Goal: Task Accomplishment & Management: Complete application form

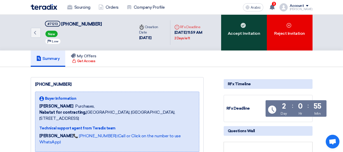
click at [243, 39] on div "Accept Invitation" at bounding box center [244, 33] width 46 height 36
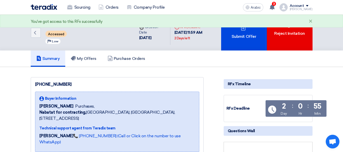
click at [243, 39] on font "Submit Offer" at bounding box center [244, 37] width 25 height 6
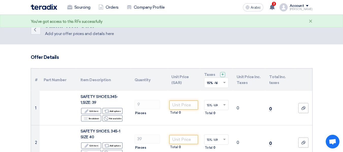
scroll to position [25, 0]
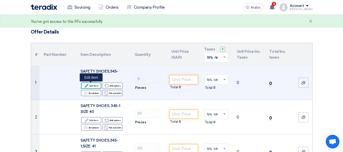
click at [97, 86] on font "Edit item" at bounding box center [93, 86] width 9 height 3
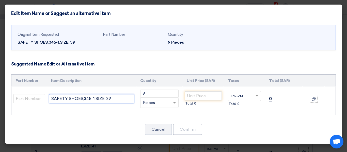
click at [121, 99] on input "SAFETY SHOES,345-1,SIZE: 39" at bounding box center [91, 98] width 85 height 9
type input "SAFETY SHOES, Wagus ,[GEOGRAPHIC_DATA] # 39"
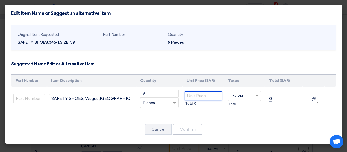
click at [212, 99] on input "number" at bounding box center [203, 95] width 37 height 9
type input "34"
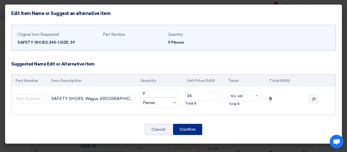
click at [189, 127] on font "Confirm" at bounding box center [188, 129] width 16 height 5
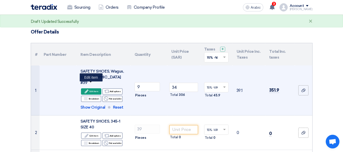
click at [95, 90] on font "Edit item" at bounding box center [93, 91] width 9 height 3
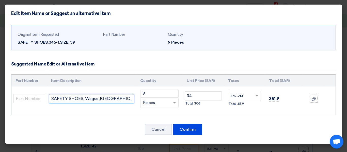
drag, startPoint x: 125, startPoint y: 99, endPoint x: 53, endPoint y: 102, distance: 72.5
click at [50, 102] on input "SAFETY SHOES, Wagus ,[GEOGRAPHIC_DATA] # 39" at bounding box center [91, 98] width 85 height 9
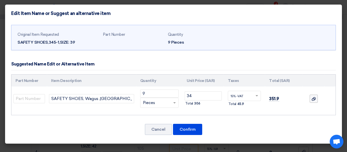
click at [315, 102] on label at bounding box center [314, 99] width 8 height 8
click at [0, 0] on input "file" at bounding box center [0, 0] width 0 height 0
click at [305, 104] on icon "File" at bounding box center [305, 103] width 4 height 4
click at [305, 104] on td at bounding box center [313, 99] width 22 height 24
click at [315, 100] on icon at bounding box center [314, 99] width 4 height 4
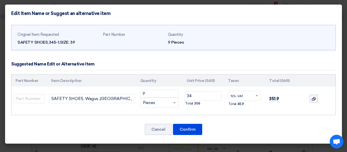
click at [0, 0] on input "file" at bounding box center [0, 0] width 0 height 0
click at [192, 127] on button "Confirm" at bounding box center [187, 129] width 29 height 11
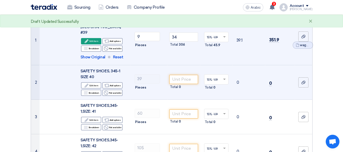
scroll to position [76, 0]
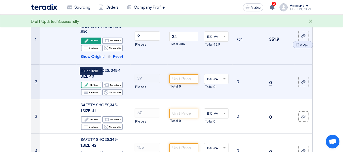
click at [98, 82] on div "Edit Edit item" at bounding box center [91, 85] width 20 height 6
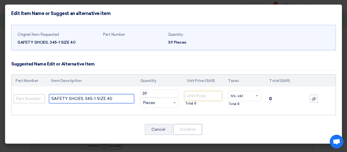
drag, startPoint x: 125, startPoint y: 99, endPoint x: 43, endPoint y: 99, distance: 82.0
click at [43, 99] on tr "SAFETY SHOES, 345-1 SIZE 40 39 RFQ_STEP1.ITEMS.2.TYPE_PLACEHOLDER × Pieces" at bounding box center [173, 99] width 324 height 24
paste input "Wagus ,[GEOGRAPHIC_DATA] # 39"
type input "SAFETY SHOES, Wagus ,[GEOGRAPHIC_DATA] # 40"
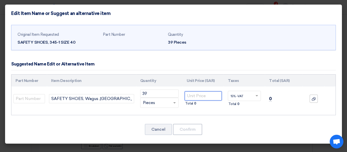
click at [202, 97] on input "number" at bounding box center [203, 95] width 37 height 9
type input "34"
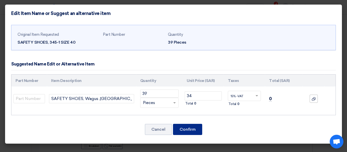
click at [183, 130] on font "Confirm" at bounding box center [188, 129] width 16 height 5
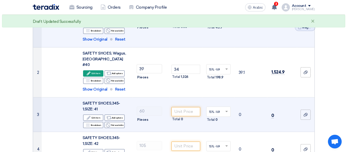
scroll to position [102, 0]
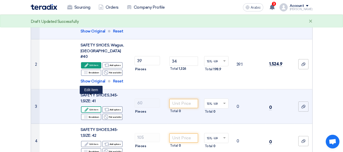
click at [97, 108] on font "Edit item" at bounding box center [93, 109] width 9 height 3
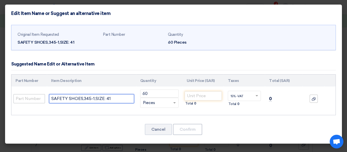
drag, startPoint x: 127, startPoint y: 101, endPoint x: 28, endPoint y: 102, distance: 99.8
click at [31, 102] on tr "SAFETY SHOES,345-1,SIZE: 41 60 RFQ_STEP1.ITEMS.2.TYPE_PLACEHOLDER × Pieces" at bounding box center [173, 99] width 324 height 24
paste input "Wagus ,[GEOGRAPHIC_DATA] # 39"
type input "SAFETY SHOES, Wagus ,[GEOGRAPHIC_DATA] # 41"
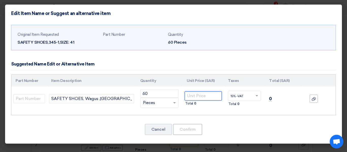
click at [196, 95] on input "number" at bounding box center [203, 95] width 37 height 9
type input "34"
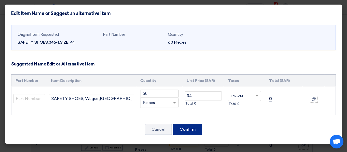
click at [190, 129] on font "Confirm" at bounding box center [188, 129] width 16 height 5
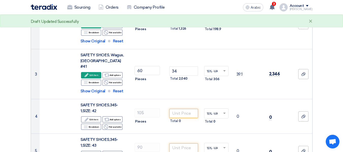
scroll to position [139, 0]
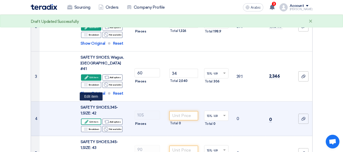
click at [94, 121] on font "Edit item" at bounding box center [93, 122] width 9 height 3
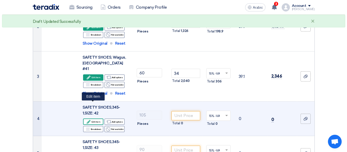
scroll to position [95, 0]
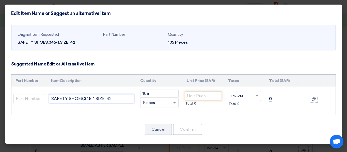
drag, startPoint x: 123, startPoint y: 100, endPoint x: 11, endPoint y: 101, distance: 112.3
click at [11, 101] on div "Part Number Item Description Quantity Unit Price (SAR) Taxes Total (SAR) 105" at bounding box center [173, 94] width 325 height 41
paste input "Wagus ,[GEOGRAPHIC_DATA] # 39"
type input "SAFETY SHOES, Wagus ,[GEOGRAPHIC_DATA] # 42"
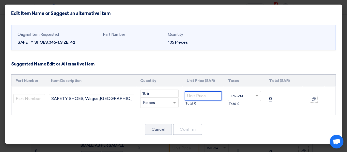
click at [201, 94] on input "number" at bounding box center [203, 95] width 37 height 9
type input "34"
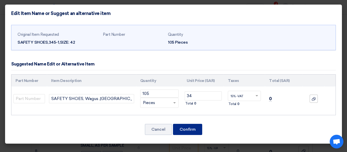
click at [193, 131] on font "Confirm" at bounding box center [188, 129] width 16 height 5
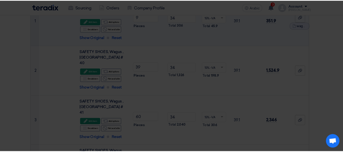
scroll to position [228, 0]
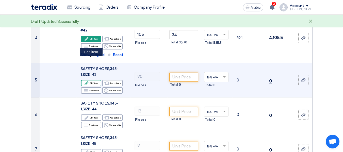
click at [94, 82] on font "Edit item" at bounding box center [93, 83] width 9 height 3
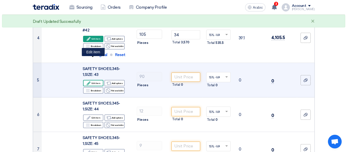
scroll to position [95, 0]
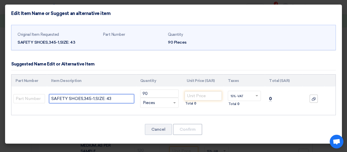
drag, startPoint x: 119, startPoint y: 98, endPoint x: 0, endPoint y: 101, distance: 118.6
click at [0, 101] on modal-container "Edit Item Name or Suggest an alternative item Original Item Requested SAFETY SH…" at bounding box center [173, 76] width 347 height 152
paste input "Wagus ,[GEOGRAPHIC_DATA] # 39"
type input "SAFETY SHOES, Wagus ,[GEOGRAPHIC_DATA] # 39"
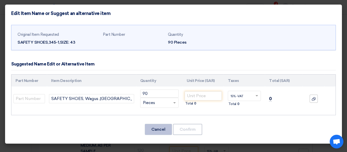
click at [154, 129] on font "Cancel" at bounding box center [158, 129] width 14 height 5
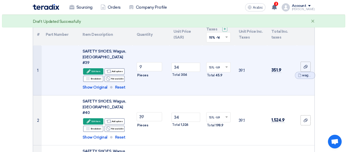
scroll to position [44, 0]
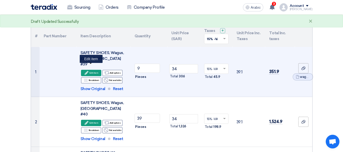
click at [99, 70] on div "Edit Edit item" at bounding box center [91, 73] width 20 height 6
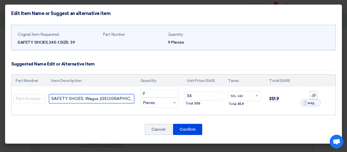
click at [128, 100] on input "SAFETY SHOES, Wagus ,[GEOGRAPHIC_DATA] # 39" at bounding box center [91, 98] width 85 height 9
drag, startPoint x: 132, startPoint y: 98, endPoint x: 0, endPoint y: 99, distance: 132.3
click at [0, 99] on modal-container "Edit Item Name or Suggest an alternative item Original Item Requested SAFETY SH…" at bounding box center [173, 76] width 347 height 152
type input "SAFETY SHOES, Wagus ,[GEOGRAPHIC_DATA] # 39 ( 6 months warranty )"
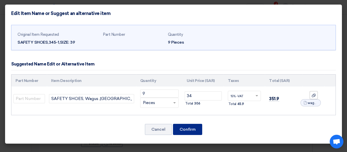
click at [189, 131] on font "Confirm" at bounding box center [188, 129] width 16 height 5
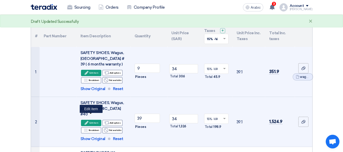
click at [91, 122] on font "Edit item" at bounding box center [93, 123] width 9 height 3
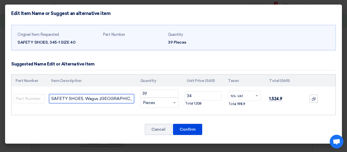
drag, startPoint x: 132, startPoint y: 95, endPoint x: 0, endPoint y: 108, distance: 132.1
click at [0, 108] on modal-container "Edit Item Name or Suggest an alternative item Original Item Requested SAFETY SH…" at bounding box center [173, 76] width 347 height 152
paste input "39 ( 6 months warranty )"
click at [91, 98] on input "SAFETY SHOES, Wagus ,[GEOGRAPHIC_DATA] # 39 ( 6 months warranty )" at bounding box center [91, 98] width 85 height 9
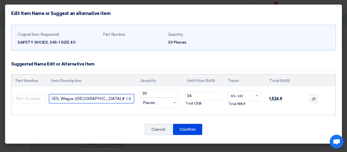
scroll to position [0, 23]
type input "SAFETY SHOES, Wagus ,[GEOGRAPHIC_DATA] # 40 ( 6 months warranty )"
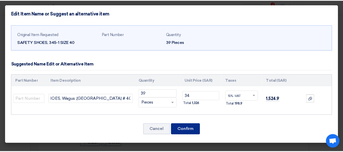
scroll to position [0, 0]
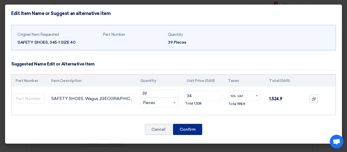
click at [193, 131] on font "Confirm" at bounding box center [188, 129] width 16 height 5
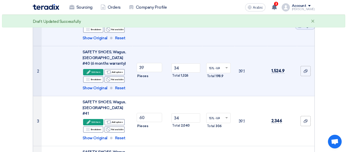
scroll to position [120, 0]
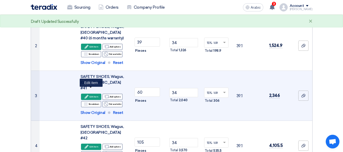
click at [93, 95] on font "Edit item" at bounding box center [93, 97] width 9 height 4
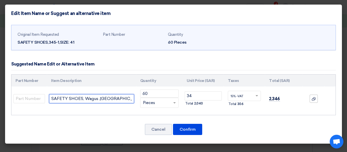
drag, startPoint x: 129, startPoint y: 98, endPoint x: 0, endPoint y: 113, distance: 129.4
click at [0, 113] on modal-container "Edit Item Name or Suggest an alternative item Original Item Requested SAFETY SH…" at bounding box center [173, 76] width 347 height 152
paste input "39 ( 6 months warranty )"
click at [91, 98] on input "SAFETY SHOES, Wagus ,[GEOGRAPHIC_DATA] # 39 ( 6 months warranty )" at bounding box center [91, 98] width 85 height 9
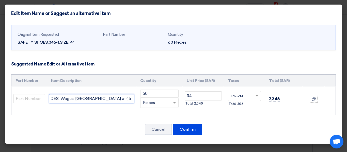
scroll to position [0, 23]
type input "SAFETY SHOES, Wagus ,[GEOGRAPHIC_DATA] # 41 ( 6 months warranty )"
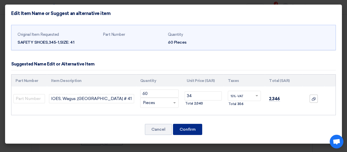
scroll to position [0, 0]
click at [193, 126] on button "Confirm" at bounding box center [187, 129] width 29 height 11
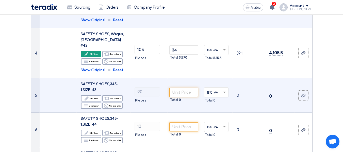
scroll to position [187, 0]
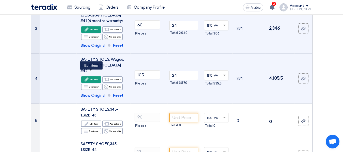
click at [94, 78] on font "Edit item" at bounding box center [93, 79] width 9 height 3
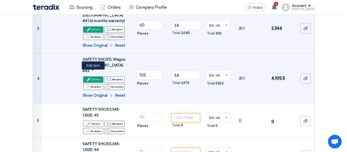
scroll to position [137, 0]
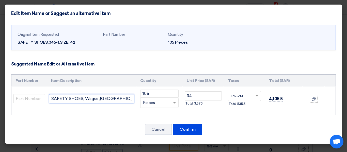
drag, startPoint x: 129, startPoint y: 97, endPoint x: 0, endPoint y: 116, distance: 130.6
click at [0, 116] on modal-container "Edit Item Name or Suggest an alternative item Original Item Requested SAFETY SH…" at bounding box center [173, 76] width 347 height 152
paste input "39 ( 6 months warranty )"
click at [91, 99] on input "SAFETY SHOES, Wagus ,[GEOGRAPHIC_DATA] # 39 ( 6 months warranty )" at bounding box center [91, 98] width 85 height 9
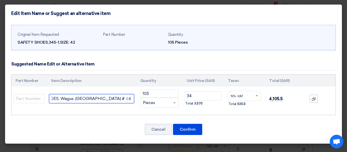
scroll to position [0, 23]
type input "SAFETY SHOES, Wagus ,[GEOGRAPHIC_DATA] # 42 ( 6 months warranty )"
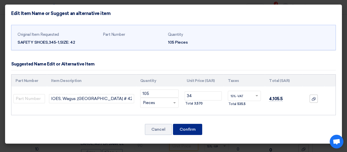
scroll to position [0, 0]
click at [190, 126] on button "Confirm" at bounding box center [187, 129] width 29 height 11
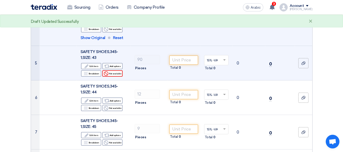
scroll to position [236, 0]
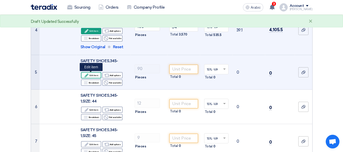
click at [92, 75] on font "Edit item" at bounding box center [93, 75] width 9 height 3
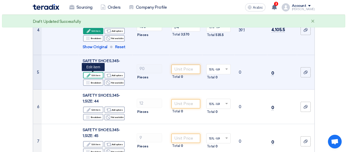
scroll to position [136, 0]
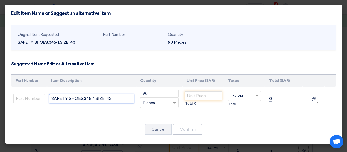
drag, startPoint x: 128, startPoint y: 99, endPoint x: 0, endPoint y: 100, distance: 127.7
click at [0, 100] on modal-container "Edit Item Name or Suggest an alternative item Original Item Requested SAFETY SH…" at bounding box center [173, 76] width 347 height 152
paste input "Wagus ,[GEOGRAPHIC_DATA] # 39 ( 6 months warranty )"
click at [91, 99] on input "SAFETY SHOES, Wagus ,[GEOGRAPHIC_DATA] # 39 ( 6 months warranty )" at bounding box center [91, 98] width 85 height 9
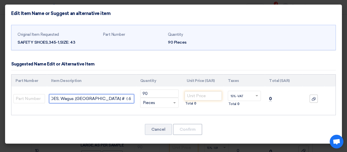
scroll to position [0, 23]
type input "SAFETY SHOES, Wagus ,[GEOGRAPHIC_DATA] # 43 ( 6 months warranty )"
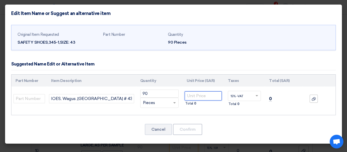
scroll to position [0, 0]
click at [196, 94] on input "number" at bounding box center [203, 95] width 37 height 9
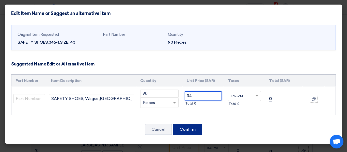
type input "34"
click at [192, 129] on font "Confirm" at bounding box center [188, 129] width 16 height 5
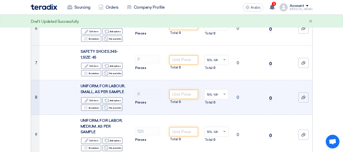
scroll to position [301, 0]
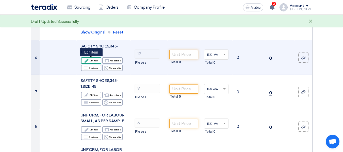
click at [98, 62] on div "Edit Edit item" at bounding box center [91, 60] width 20 height 6
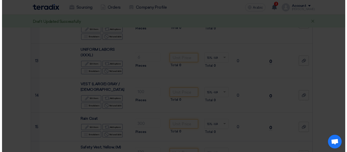
scroll to position [101, 0]
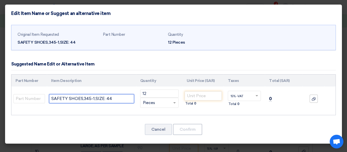
drag, startPoint x: 129, startPoint y: 99, endPoint x: 0, endPoint y: 101, distance: 129.3
click at [0, 101] on modal-container "Edit Item Name or Suggest an alternative item Original Item Requested SAFETY SH…" at bounding box center [173, 76] width 347 height 152
paste input "Wagus ,[GEOGRAPHIC_DATA] # 39 ( 6 months warranty )"
click at [92, 99] on input "SAFETY SHOES, Wagus ,[GEOGRAPHIC_DATA] # 39 ( 6 months warranty )" at bounding box center [91, 98] width 85 height 9
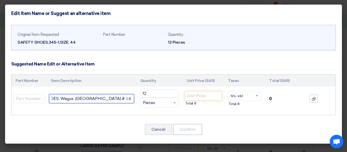
scroll to position [0, 23]
type input "SAFETY SHOES, Wagus ,[GEOGRAPHIC_DATA] # 44 ( 6 months warranty )"
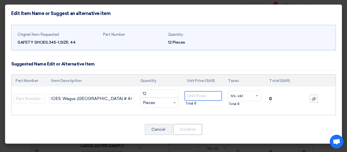
scroll to position [0, 0]
click at [207, 97] on input "number" at bounding box center [203, 95] width 37 height 9
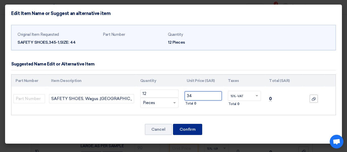
type input "34"
click at [190, 129] on font "Confirm" at bounding box center [188, 129] width 16 height 5
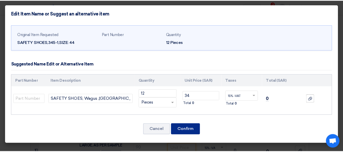
scroll to position [351, 0]
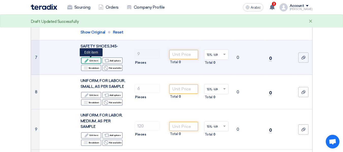
click at [96, 60] on font "Edit item" at bounding box center [93, 60] width 9 height 3
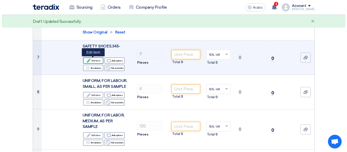
scroll to position [101, 0]
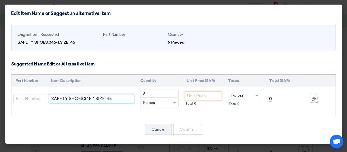
drag, startPoint x: 120, startPoint y: 99, endPoint x: 0, endPoint y: 96, distance: 120.2
click at [0, 96] on modal-container "Edit Item Name or Suggest an alternative item Original Item Requested SAFETY SH…" at bounding box center [173, 76] width 347 height 152
paste input "Wagus ,[GEOGRAPHIC_DATA] # 39 ( 6 months warranty )"
click at [91, 99] on input "SAFETY SHOES, Wagus ,[GEOGRAPHIC_DATA] # 39 ( 6 months warranty )" at bounding box center [91, 98] width 85 height 9
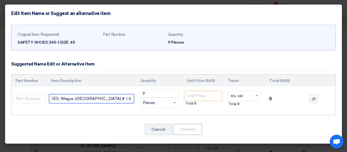
scroll to position [0, 23]
type input "SAFETY SHOES, Wagus ,[GEOGRAPHIC_DATA] # 45 ( 6 months warranty )"
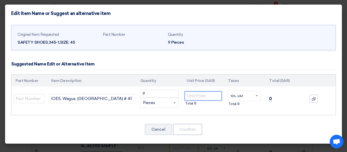
scroll to position [0, 0]
click at [198, 97] on input "number" at bounding box center [203, 95] width 37 height 9
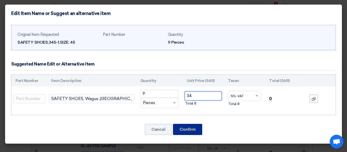
type input "34"
click at [196, 129] on button "Confirm" at bounding box center [187, 129] width 29 height 11
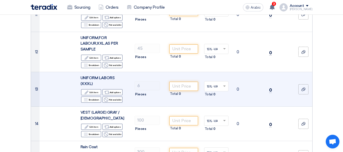
scroll to position [579, 0]
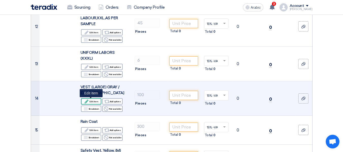
click at [93, 102] on font "Edit item" at bounding box center [93, 101] width 9 height 3
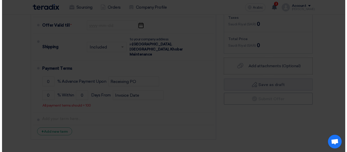
scroll to position [229, 0]
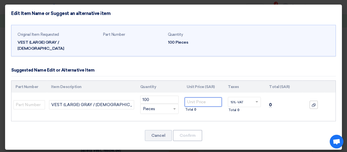
click at [208, 98] on input "number" at bounding box center [203, 102] width 37 height 9
type input "19"
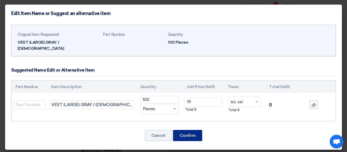
click at [190, 133] on font "Confirm" at bounding box center [188, 135] width 16 height 5
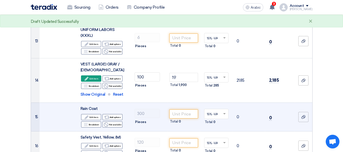
scroll to position [604, 0]
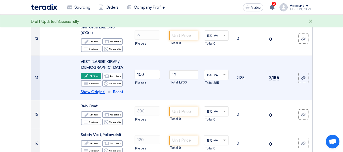
click at [98, 93] on font "Show Original" at bounding box center [93, 92] width 25 height 5
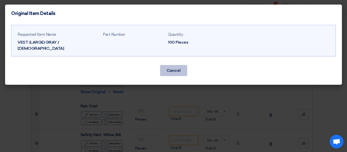
click at [175, 68] on font "Cancel" at bounding box center [174, 70] width 14 height 5
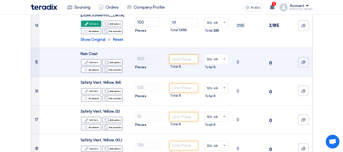
scroll to position [680, 0]
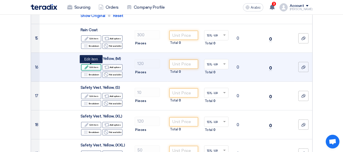
click at [88, 66] on use at bounding box center [87, 67] width 4 height 4
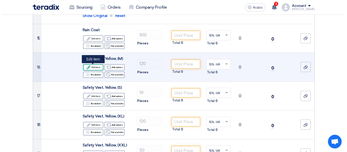
scroll to position [330, 0]
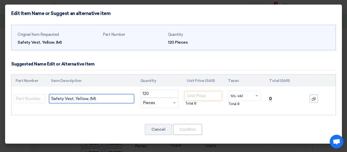
click at [115, 98] on input "Safety Vest, Yellow, (M)" at bounding box center [91, 98] width 85 height 9
drag, startPoint x: 130, startPoint y: 99, endPoint x: 97, endPoint y: 97, distance: 32.6
click at [97, 97] on input "Safety Vest, Yellow, (M) For Labouir" at bounding box center [91, 98] width 85 height 9
type input "Safety Vest, Yellow, (M) For Labouir"
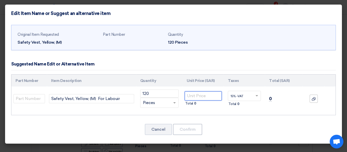
click at [203, 98] on input "number" at bounding box center [203, 95] width 37 height 9
type input "5"
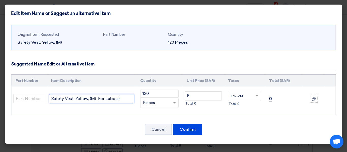
click at [120, 101] on input "Safety Vest, Yellow, (M) For Labouir" at bounding box center [91, 98] width 85 height 9
drag, startPoint x: 120, startPoint y: 100, endPoint x: 99, endPoint y: 100, distance: 21.6
click at [98, 100] on input "Safety Vest, Yellow, (M) For Labour" at bounding box center [91, 98] width 85 height 9
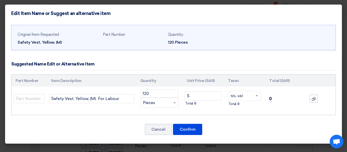
click at [108, 106] on td "Safety Vest, Yellow, (M) For Labour" at bounding box center [91, 99] width 89 height 24
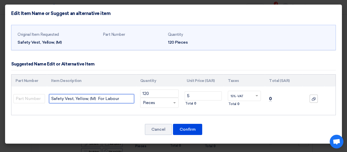
click at [129, 102] on input "Safety Vest, Yellow, (M) For Labour" at bounding box center [91, 98] width 85 height 9
drag, startPoint x: 122, startPoint y: 100, endPoint x: 96, endPoint y: 99, distance: 25.9
click at [96, 99] on input "Safety Vest, Yellow, (M) For Labor" at bounding box center [91, 98] width 85 height 9
type input "Safety Vest, Yellow, (M) For Labor"
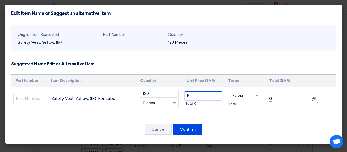
click at [199, 95] on input "5" at bounding box center [203, 95] width 37 height 9
type input "5.25"
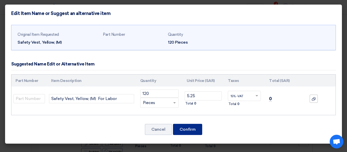
click at [181, 132] on button "Confirm" at bounding box center [187, 129] width 29 height 11
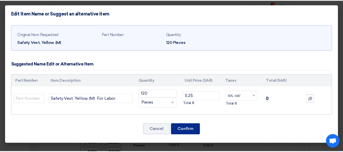
scroll to position [724, 0]
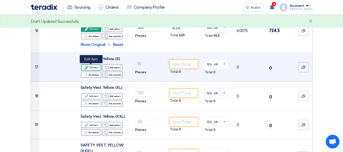
click at [91, 68] on font "Edit item" at bounding box center [93, 67] width 9 height 3
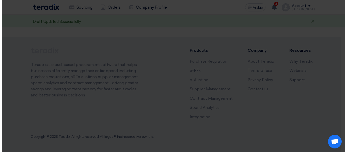
scroll to position [330, 0]
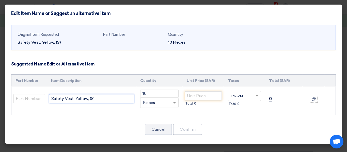
click at [104, 100] on input "Safety Vest, Yellow, (S)" at bounding box center [91, 98] width 85 height 9
paste input "For Labor"
type input "Safety Vest, Yellow, (S) For Labor"
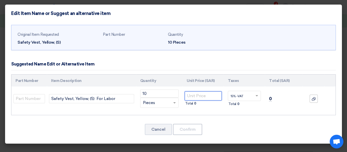
click at [204, 95] on input "number" at bounding box center [203, 95] width 37 height 9
type input "5.25"
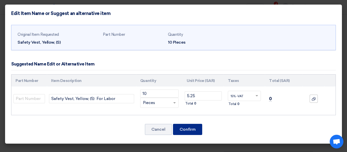
click at [187, 129] on font "Confirm" at bounding box center [188, 129] width 16 height 5
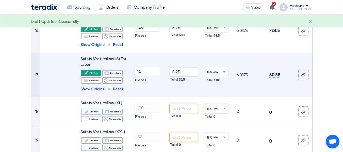
scroll to position [750, 0]
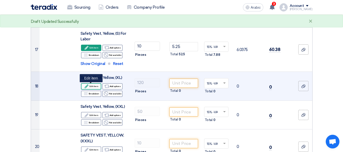
click at [95, 85] on font "Edit item" at bounding box center [93, 86] width 9 height 3
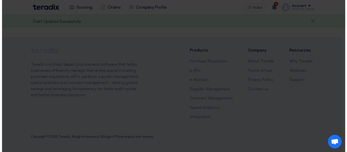
scroll to position [355, 0]
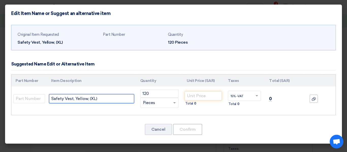
click at [109, 99] on input "Safety Vest, Yellow, (XL)" at bounding box center [91, 98] width 85 height 9
paste input "For Labor"
type input "Safety Vest, Yellow, (XL) For Labor"
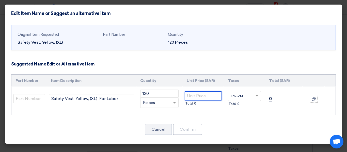
click at [196, 98] on input "number" at bounding box center [203, 95] width 37 height 9
type input "5.25"
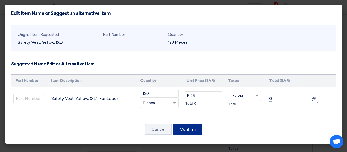
click at [194, 129] on font "Confirm" at bounding box center [188, 129] width 16 height 5
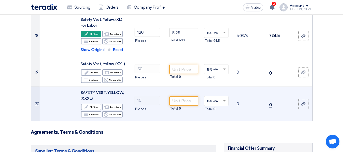
scroll to position [762, 0]
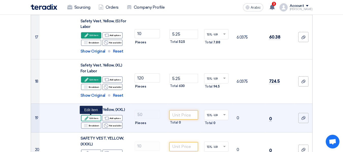
click at [94, 119] on font "Edit item" at bounding box center [93, 118] width 9 height 3
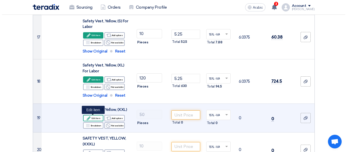
scroll to position [368, 0]
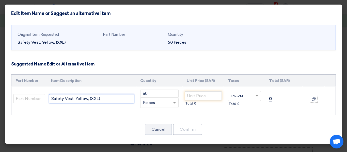
click at [110, 97] on input "Safety Vest, Yellow, (XXL)" at bounding box center [91, 98] width 85 height 9
paste input "For Labor"
type input "Safety Vest, Yellow, (XXL) For Labor"
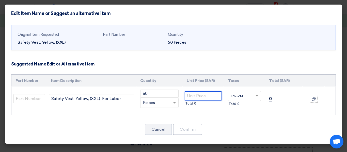
click at [205, 95] on input "number" at bounding box center [203, 95] width 37 height 9
type input "5.25"
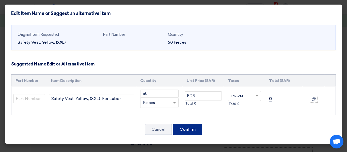
click at [181, 126] on button "Confirm" at bounding box center [187, 129] width 29 height 11
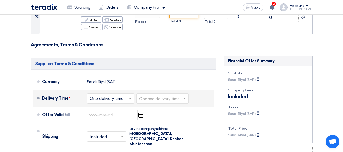
scroll to position [835, 0]
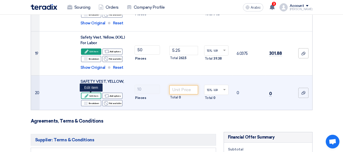
click at [83, 96] on div "Edit Edit item" at bounding box center [91, 96] width 20 height 6
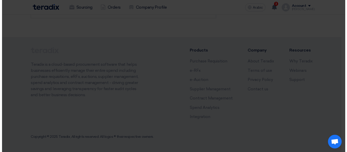
scroll to position [351, 0]
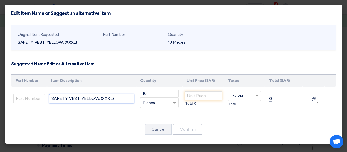
click at [124, 99] on input "SAFETY VEST, YELLOW, (XXXL)" at bounding box center [91, 98] width 85 height 9
paste input "For Labor"
type input "SAFETY VEST, YELLOW, (XXXL) For Labor"
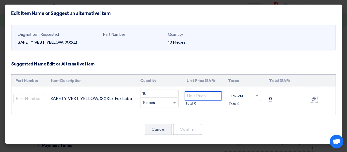
scroll to position [0, 0]
click at [204, 99] on input "number" at bounding box center [203, 95] width 37 height 9
type input "5.25"
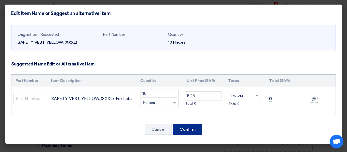
click at [189, 129] on font "Confirm" at bounding box center [188, 129] width 16 height 5
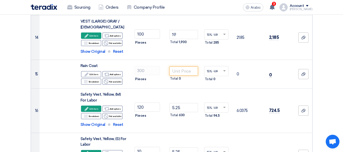
scroll to position [644, 0]
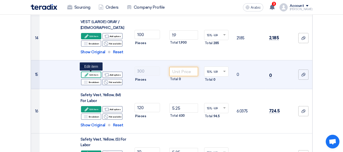
click at [94, 75] on font "Edit item" at bounding box center [93, 75] width 9 height 3
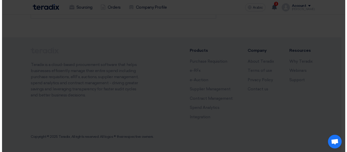
scroll to position [294, 0]
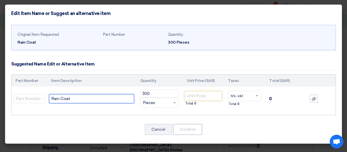
click at [87, 100] on input "Rain Coat" at bounding box center [91, 98] width 85 height 9
type input "Rain Coat ( single piece )"
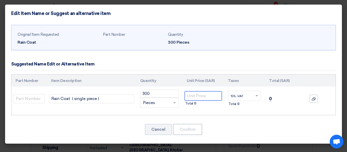
click at [213, 97] on input "number" at bounding box center [203, 95] width 37 height 9
type input "15.75"
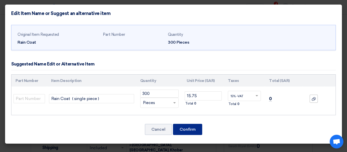
click at [190, 131] on font "Confirm" at bounding box center [188, 129] width 16 height 5
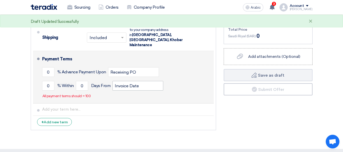
scroll to position [1025, 0]
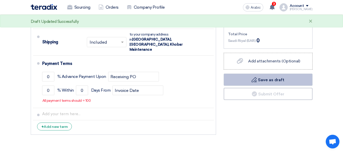
click at [273, 80] on font "Save as draft" at bounding box center [271, 79] width 26 height 5
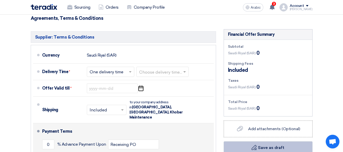
scroll to position [949, 0]
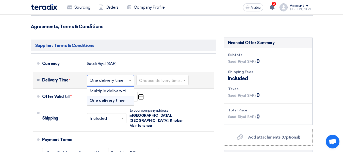
click at [109, 80] on input "text" at bounding box center [111, 80] width 42 height 7
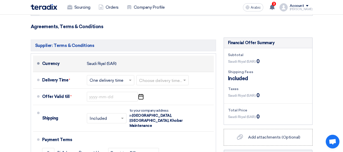
click at [156, 70] on li "Currency [GEOGRAPHIC_DATA] (SAR)" at bounding box center [123, 64] width 181 height 17
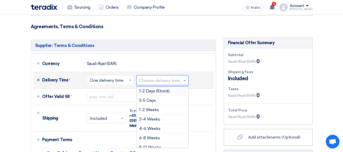
click at [154, 82] on input "text" at bounding box center [162, 80] width 47 height 7
click at [154, 99] on font "3-5 Days" at bounding box center [147, 100] width 17 height 5
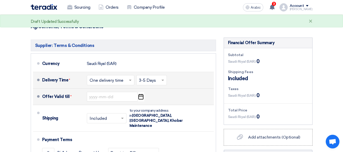
click at [143, 99] on icon "Pick a date" at bounding box center [140, 96] width 7 height 9
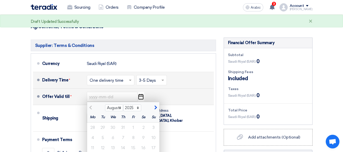
scroll to position [999, 0]
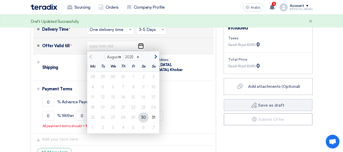
click at [155, 59] on span "button" at bounding box center [155, 57] width 3 height 5
select select "9"
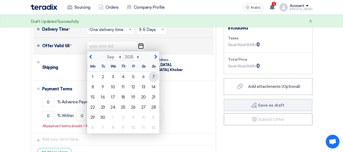
click at [153, 77] on font "7" at bounding box center [153, 76] width 3 height 5
type input "[DATE]"
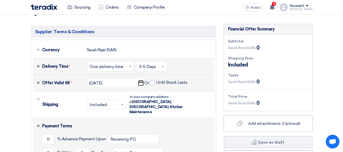
scroll to position [974, 0]
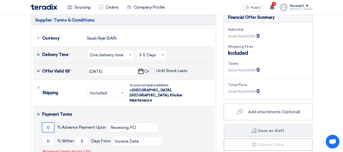
drag, startPoint x: 51, startPoint y: 123, endPoint x: 36, endPoint y: 121, distance: 15.4
click at [40, 124] on li "Payment Terms 0 % Advance Payment Upon Receiving PO 0 % Within 0" at bounding box center [123, 132] width 181 height 53
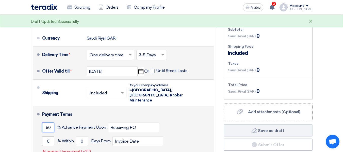
type input "50"
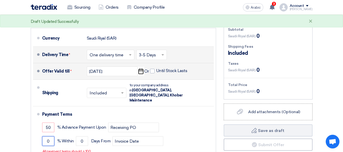
drag, startPoint x: 50, startPoint y: 135, endPoint x: 32, endPoint y: 137, distance: 18.1
click at [32, 137] on ul "Currency [GEOGRAPHIC_DATA] (SAR) Delivery Time * Choose delivery time... × One …" at bounding box center [123, 107] width 185 height 158
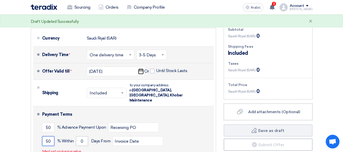
type input "50"
drag, startPoint x: 86, startPoint y: 138, endPoint x: 68, endPoint y: 137, distance: 18.0
click at [68, 137] on div "50 % [DATE] From Invoice Date" at bounding box center [127, 141] width 170 height 14
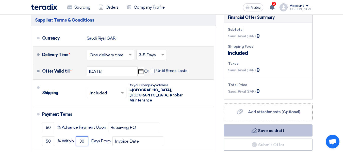
type input "30"
click at [258, 130] on button "Draft Save as draft" at bounding box center [268, 130] width 89 height 12
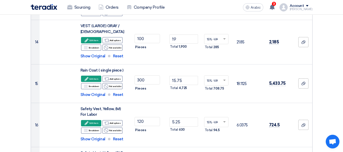
scroll to position [559, 0]
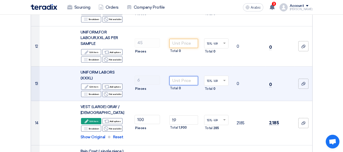
click at [185, 79] on input "number" at bounding box center [183, 80] width 28 height 9
